Goal: Task Accomplishment & Management: Complete application form

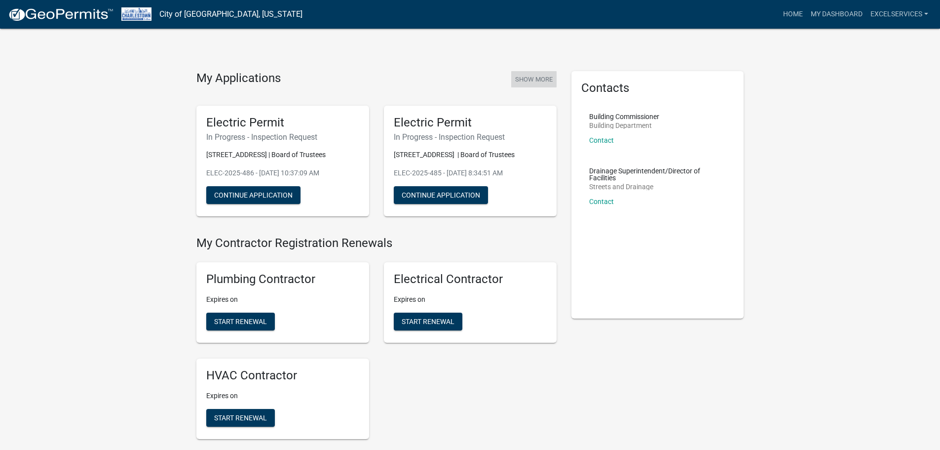
click at [537, 79] on button "Show More" at bounding box center [533, 79] width 45 height 16
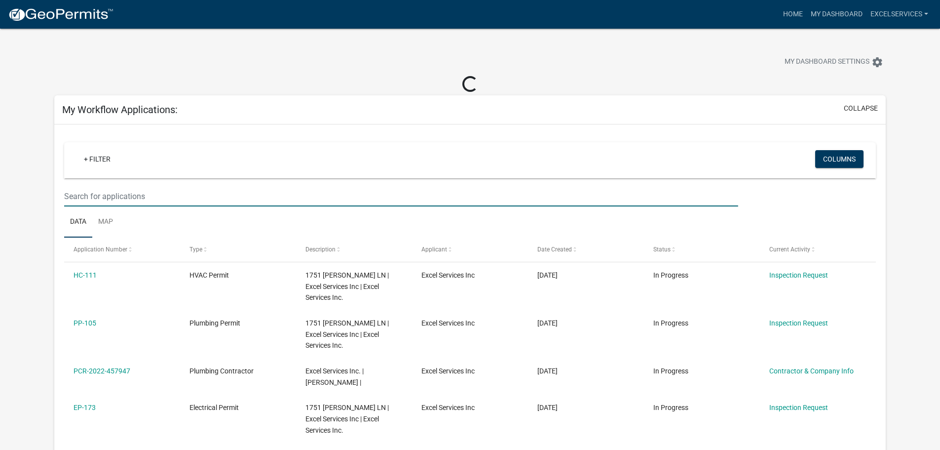
click at [115, 195] on input "text" at bounding box center [401, 196] width 674 height 20
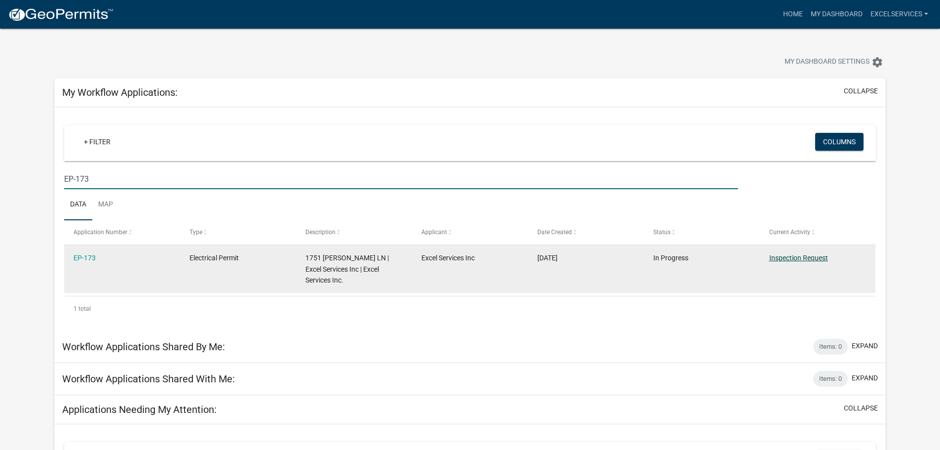
type input "EP-173"
click at [760, 257] on link "Inspection Request" at bounding box center [798, 258] width 59 height 8
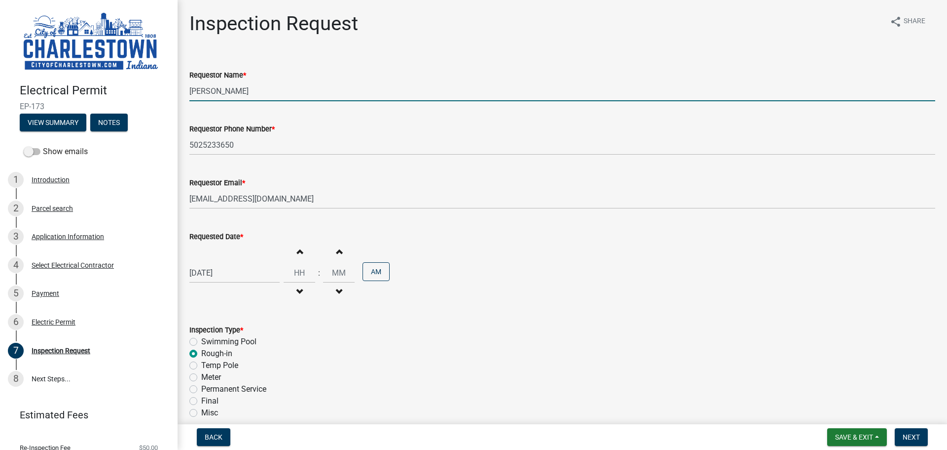
drag, startPoint x: 244, startPoint y: 88, endPoint x: 133, endPoint y: 104, distance: 111.6
click at [133, 104] on div "Electrical Permit EP-173 View Summary Notes Show emails 1 Introduction 2 Parcel…" at bounding box center [473, 225] width 947 height 450
drag, startPoint x: 231, startPoint y: 90, endPoint x: 148, endPoint y: 88, distance: 82.9
click at [148, 88] on div "Electrical Permit EP-173 View Summary Notes Show emails 1 Introduction 2 Parcel…" at bounding box center [473, 225] width 947 height 450
type input "[PERSON_NAME]"
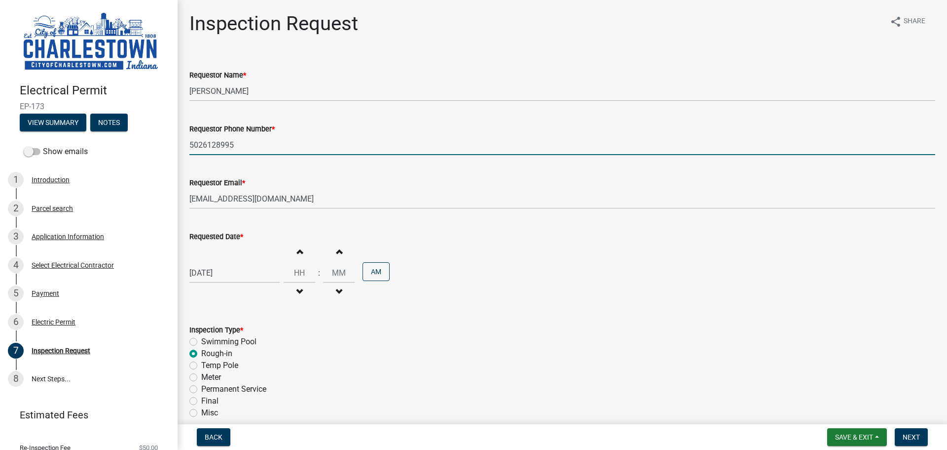
type input "5026128995"
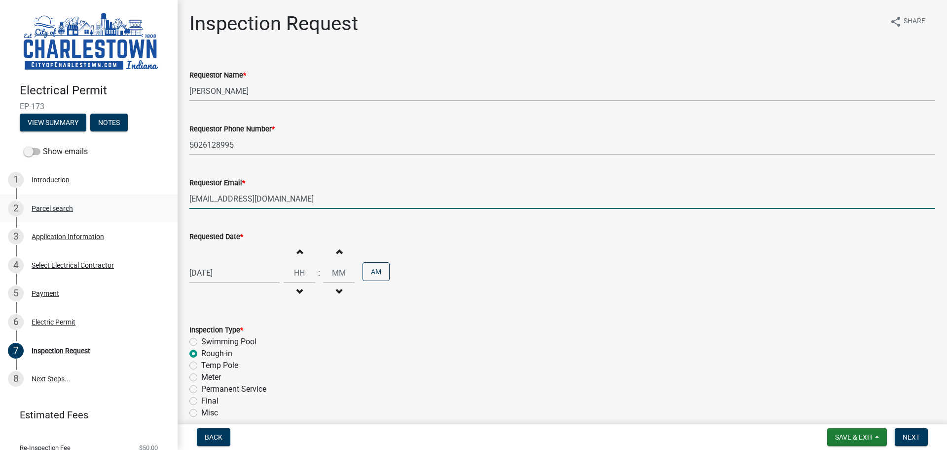
drag, startPoint x: 350, startPoint y: 194, endPoint x: 152, endPoint y: 203, distance: 198.6
click at [153, 205] on div "Electrical Permit EP-173 View Summary Notes Show emails 1 Introduction 2 Parcel…" at bounding box center [473, 225] width 947 height 450
type input "[EMAIL_ADDRESS][DOMAIN_NAME]"
click at [212, 275] on div "[DATE]" at bounding box center [234, 272] width 90 height 20
select select "10"
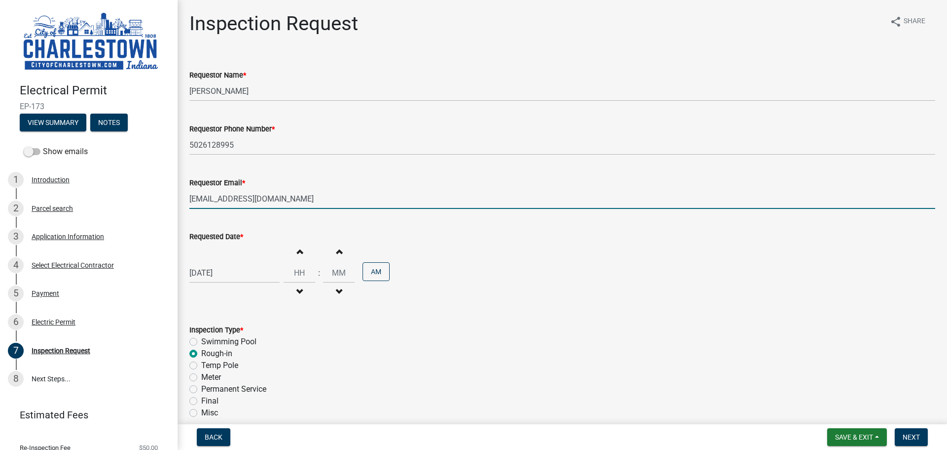
select select "2025"
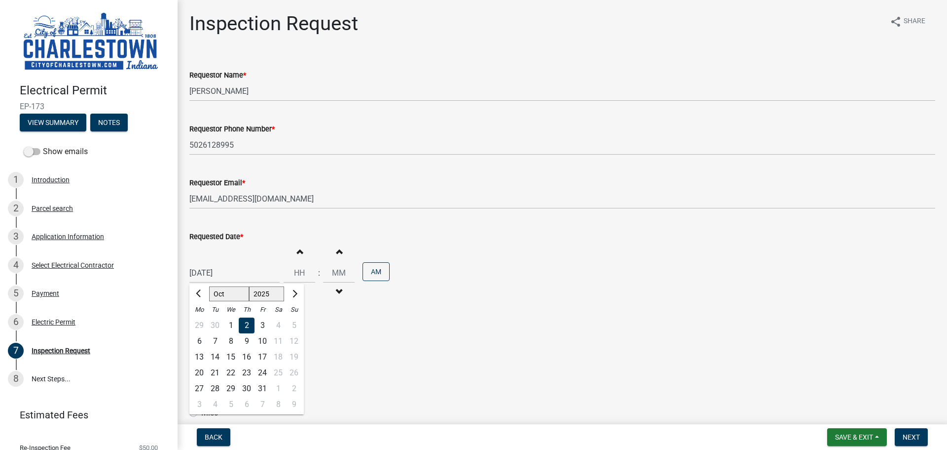
click at [264, 356] on div "17" at bounding box center [263, 357] width 16 height 16
type input "[DATE]"
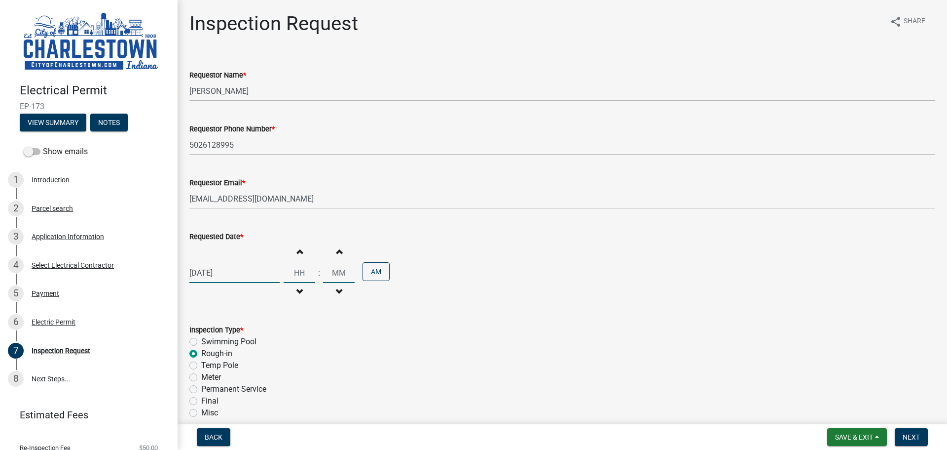
click at [298, 270] on input "Hours" at bounding box center [300, 272] width 32 height 20
type input "0"
type input "01"
click at [334, 272] on input "00" at bounding box center [339, 272] width 32 height 20
type input "30"
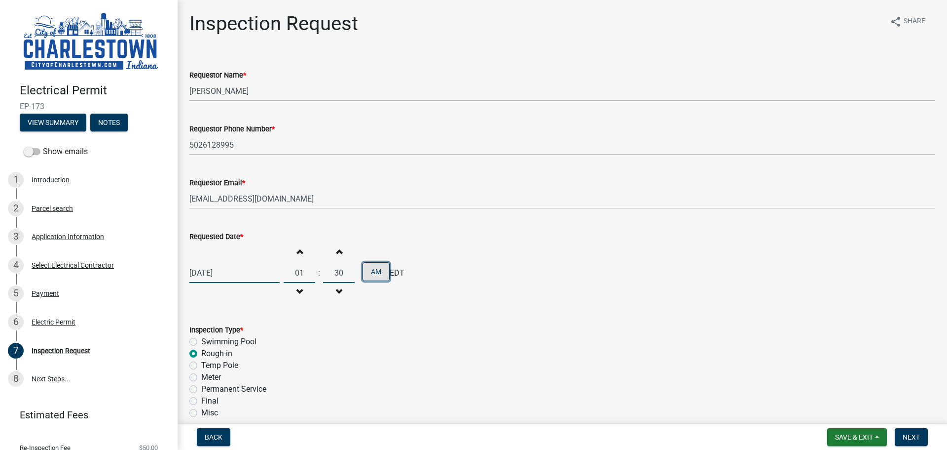
click at [372, 273] on button "AM" at bounding box center [376, 271] width 27 height 19
click at [372, 276] on button "PM" at bounding box center [376, 271] width 27 height 19
click at [372, 276] on button "AM" at bounding box center [376, 271] width 27 height 19
click at [372, 276] on button "PM" at bounding box center [376, 271] width 27 height 19
click at [372, 276] on button "AM" at bounding box center [376, 271] width 27 height 19
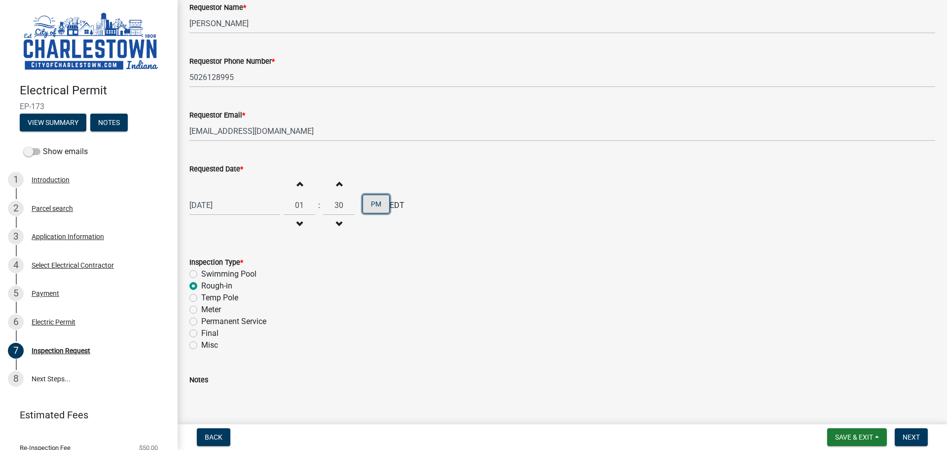
scroll to position [99, 0]
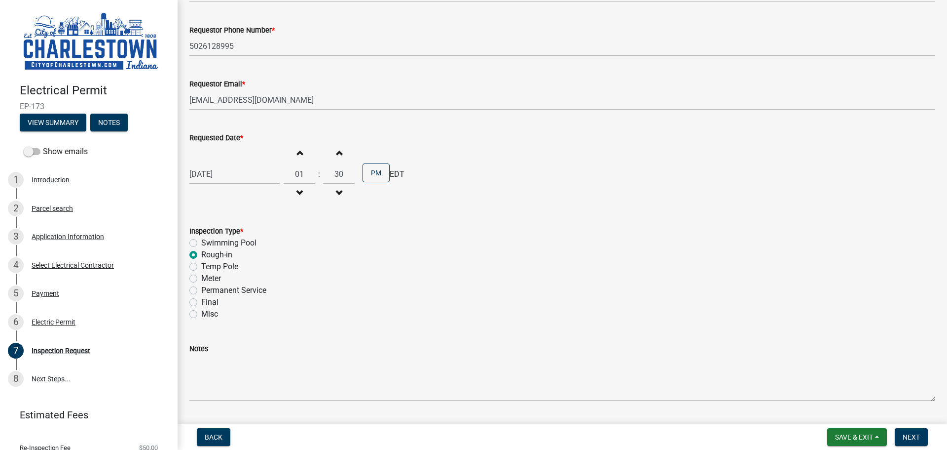
click at [201, 316] on label "Misc" at bounding box center [209, 314] width 17 height 12
click at [201, 314] on input "Misc" at bounding box center [204, 311] width 6 height 6
radio input "true"
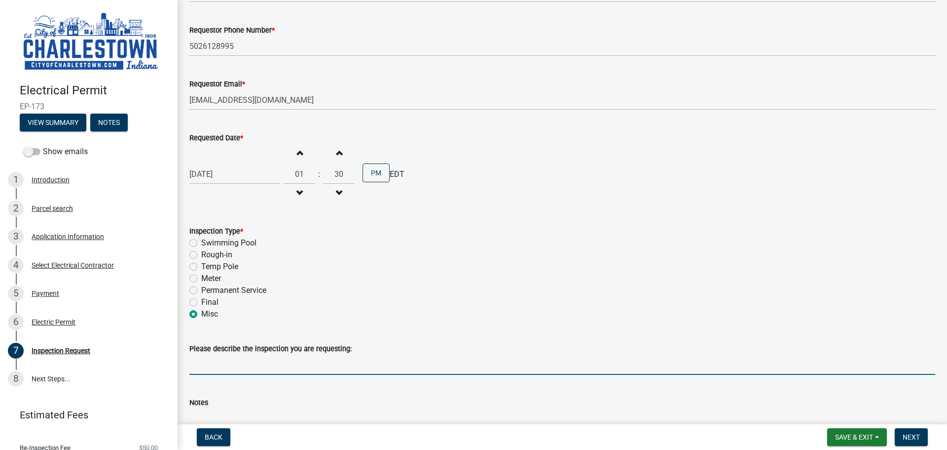
click at [215, 368] on input "Please describe the inspection you are requesting:" at bounding box center [562, 364] width 746 height 20
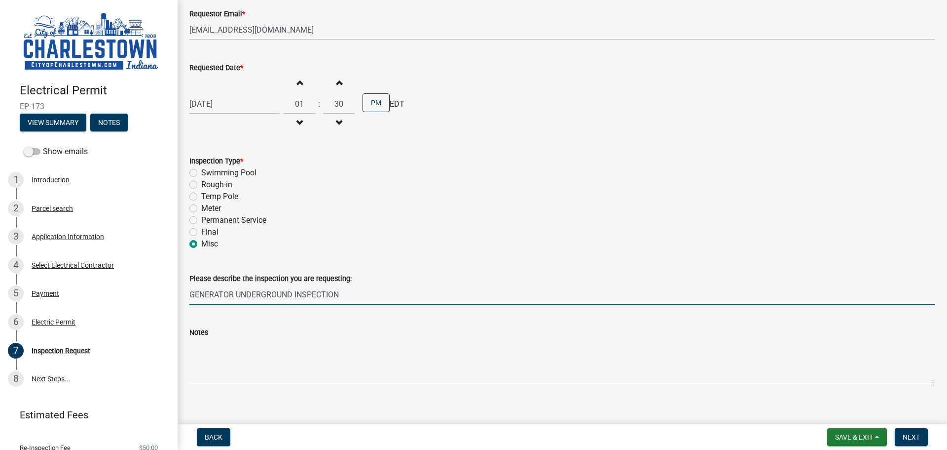
scroll to position [180, 0]
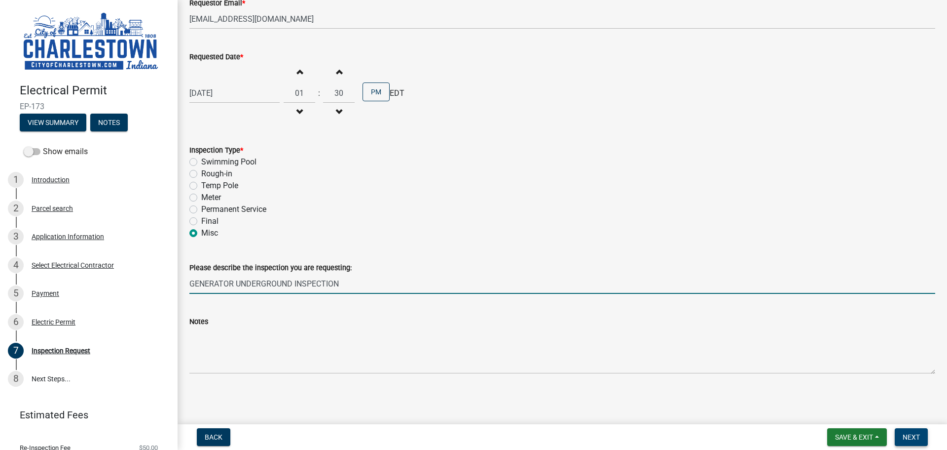
type input "GENERATOR UNDERGROUND INSPECTION"
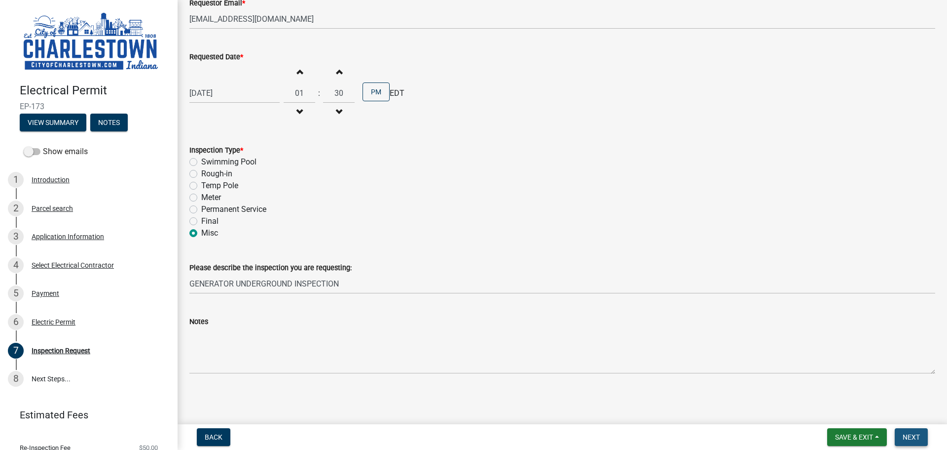
click at [760, 438] on span "Next" at bounding box center [911, 437] width 17 height 8
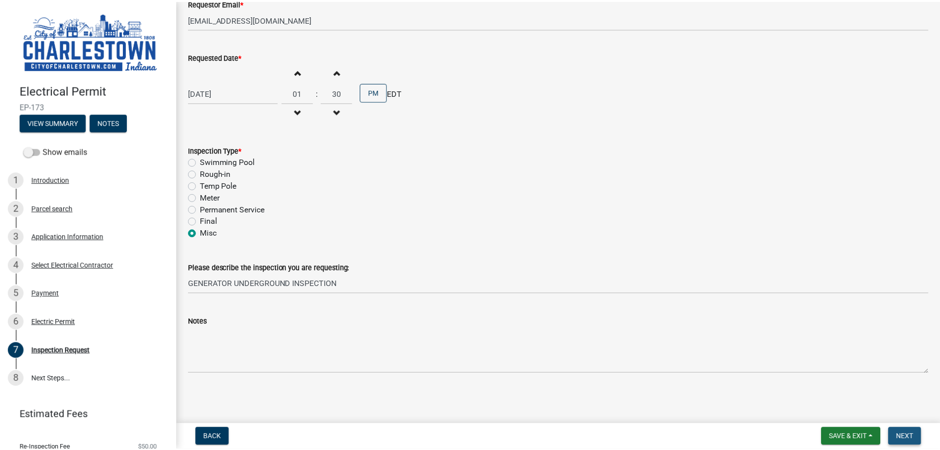
scroll to position [0, 0]
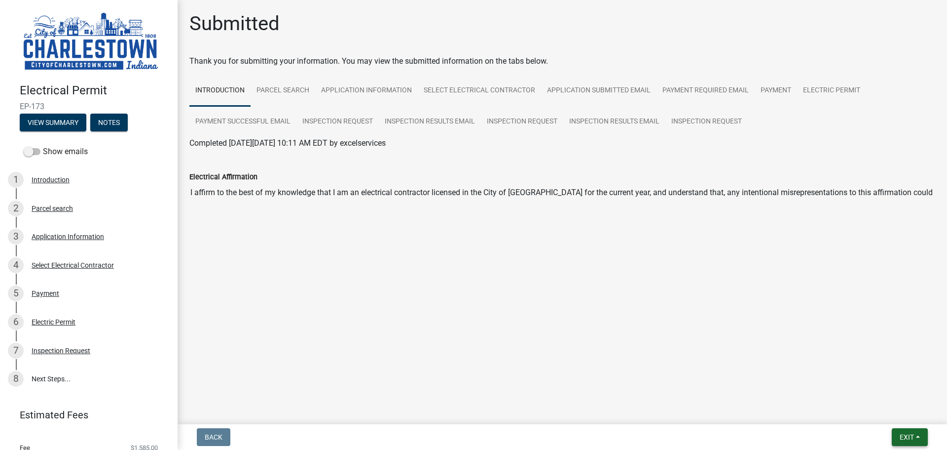
click at [760, 438] on button "Exit" at bounding box center [910, 437] width 36 height 18
click at [760, 413] on button "Save & Exit" at bounding box center [888, 411] width 79 height 24
